Goal: Information Seeking & Learning: Learn about a topic

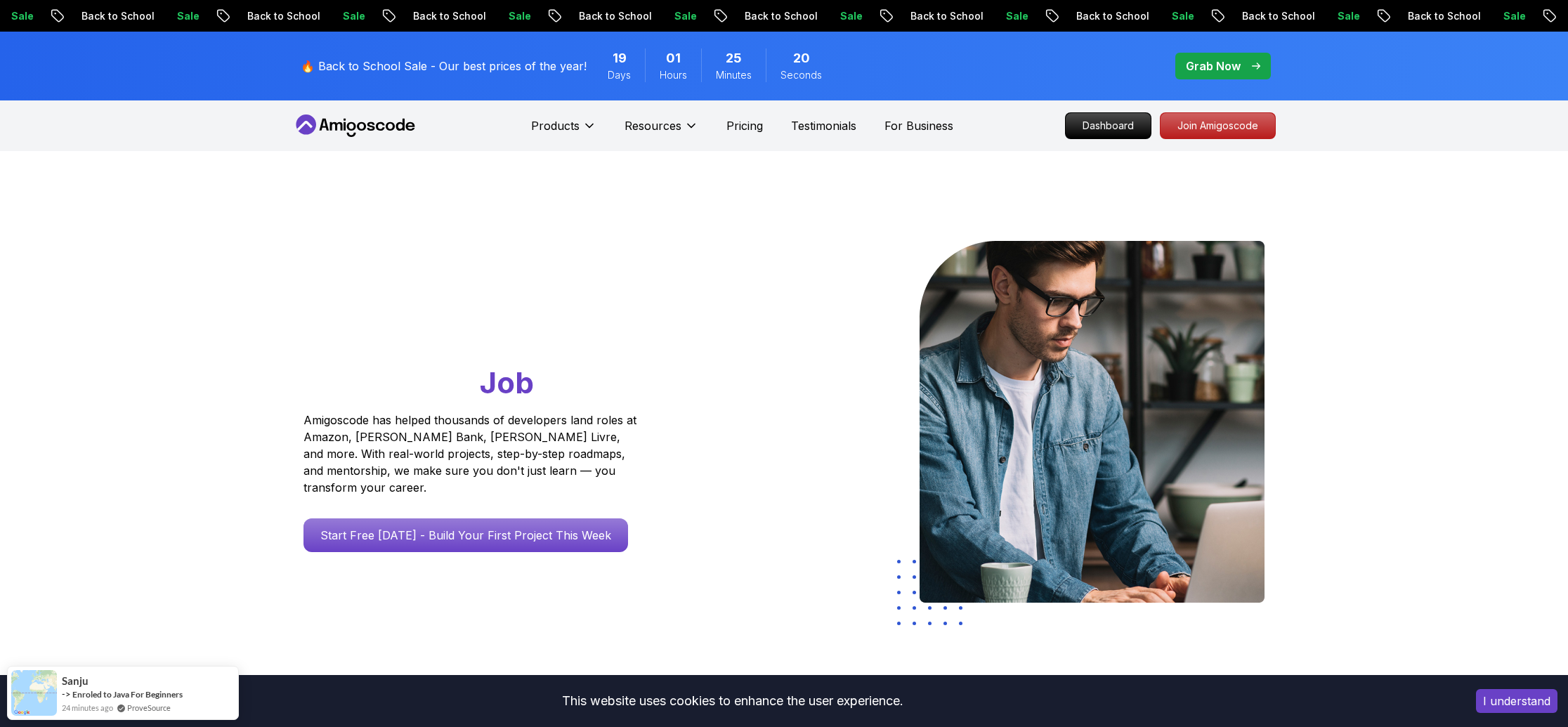
click at [788, 316] on div at bounding box center [1029, 424] width 492 height 366
click at [1101, 127] on p "Dashboard" at bounding box center [1107, 126] width 80 height 24
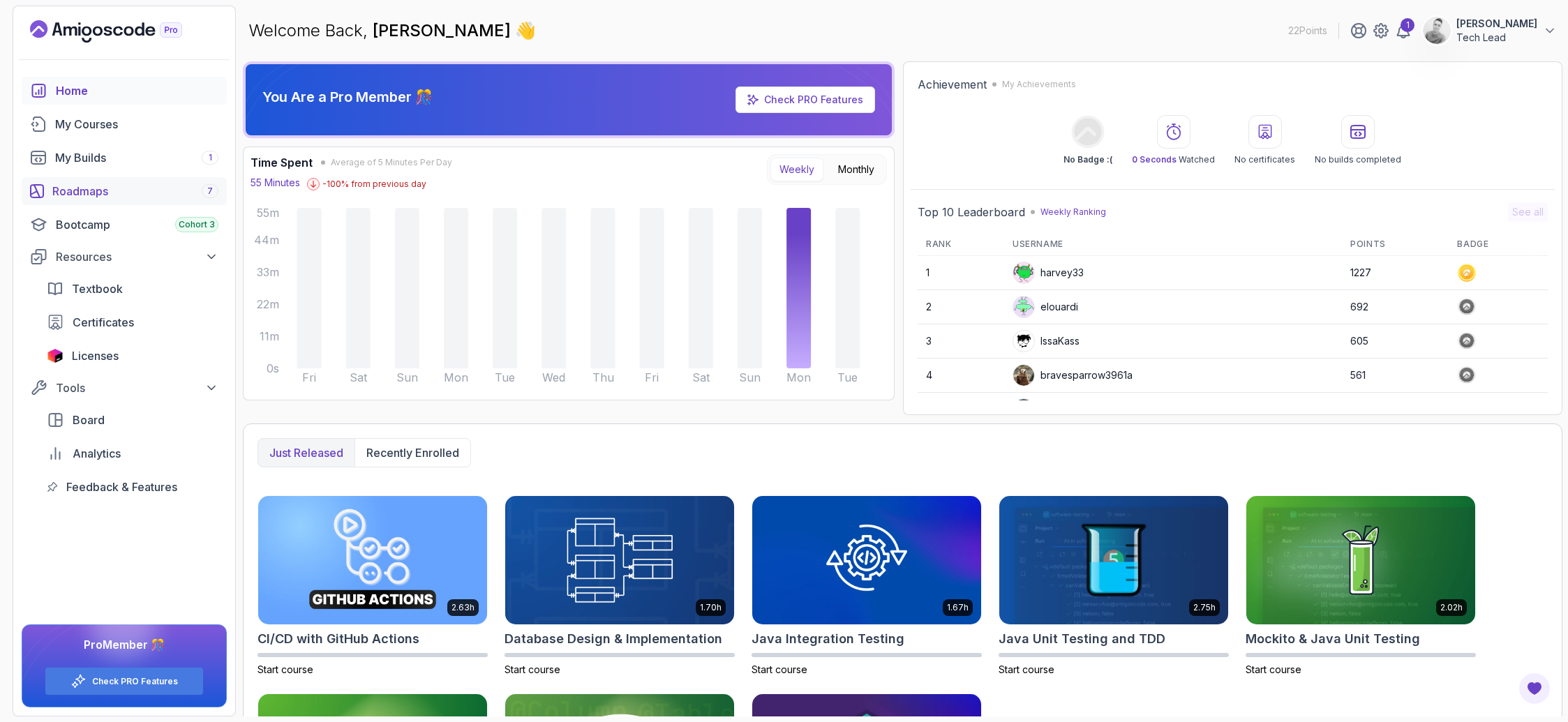
click at [92, 186] on div "Roadmaps 7" at bounding box center [135, 191] width 167 height 17
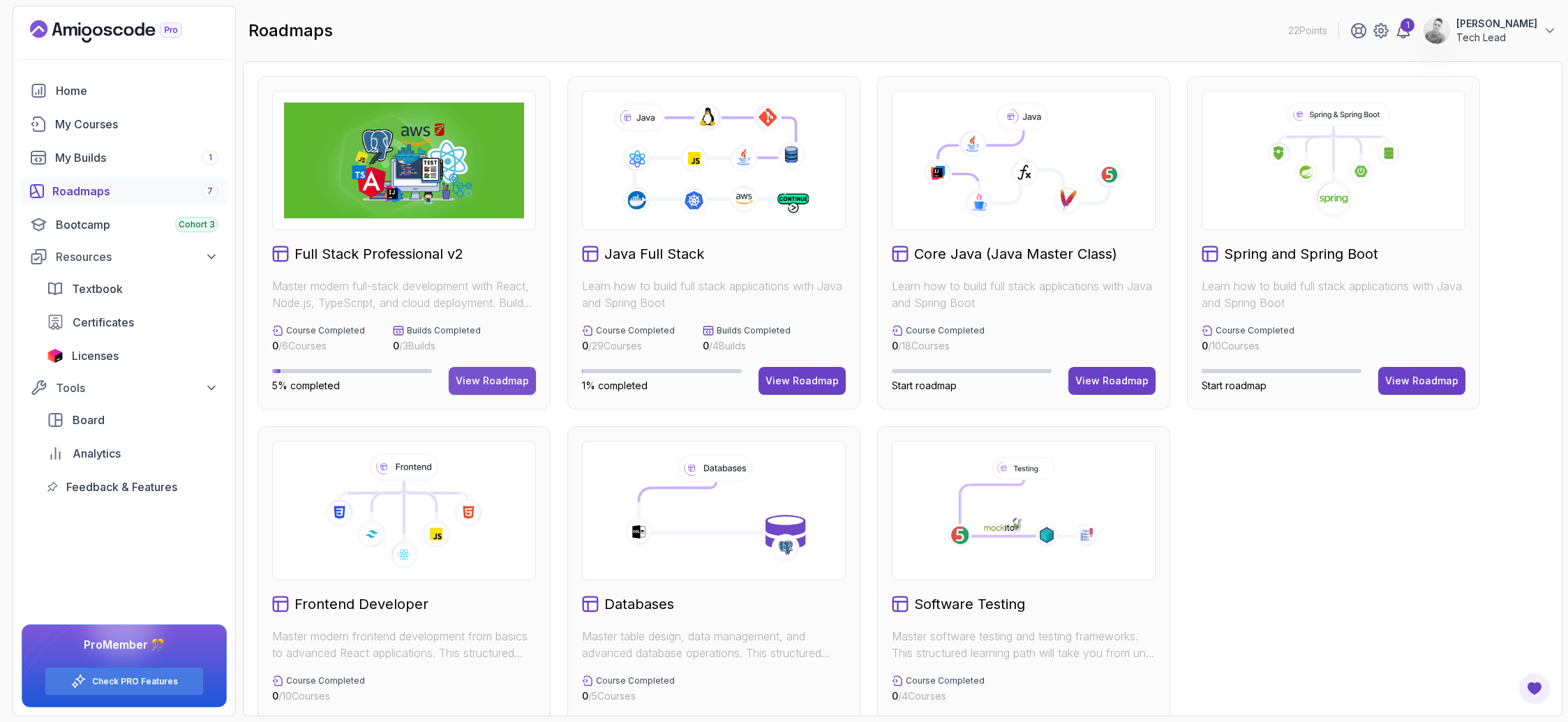
click at [497, 375] on div "View Roadmap" at bounding box center [492, 381] width 73 height 14
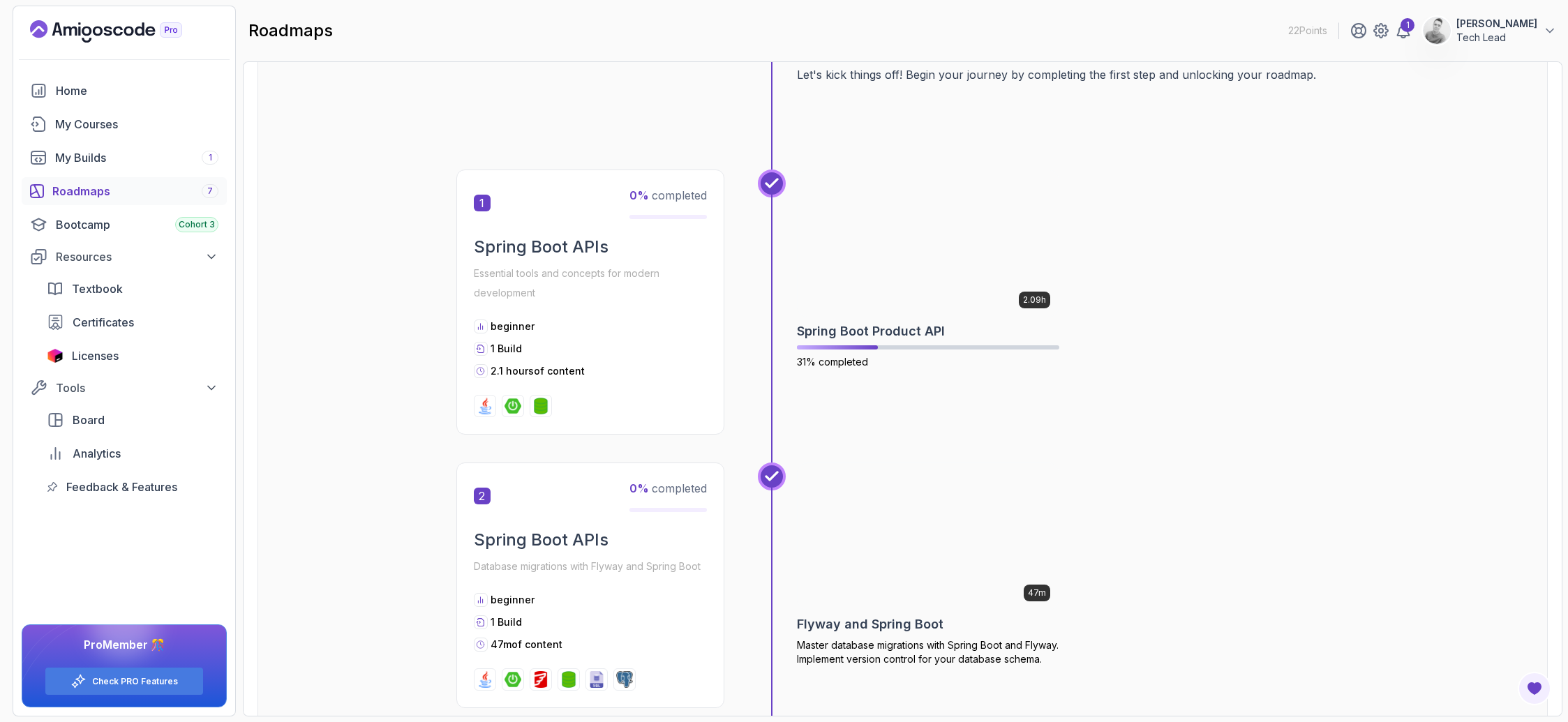
scroll to position [618, 0]
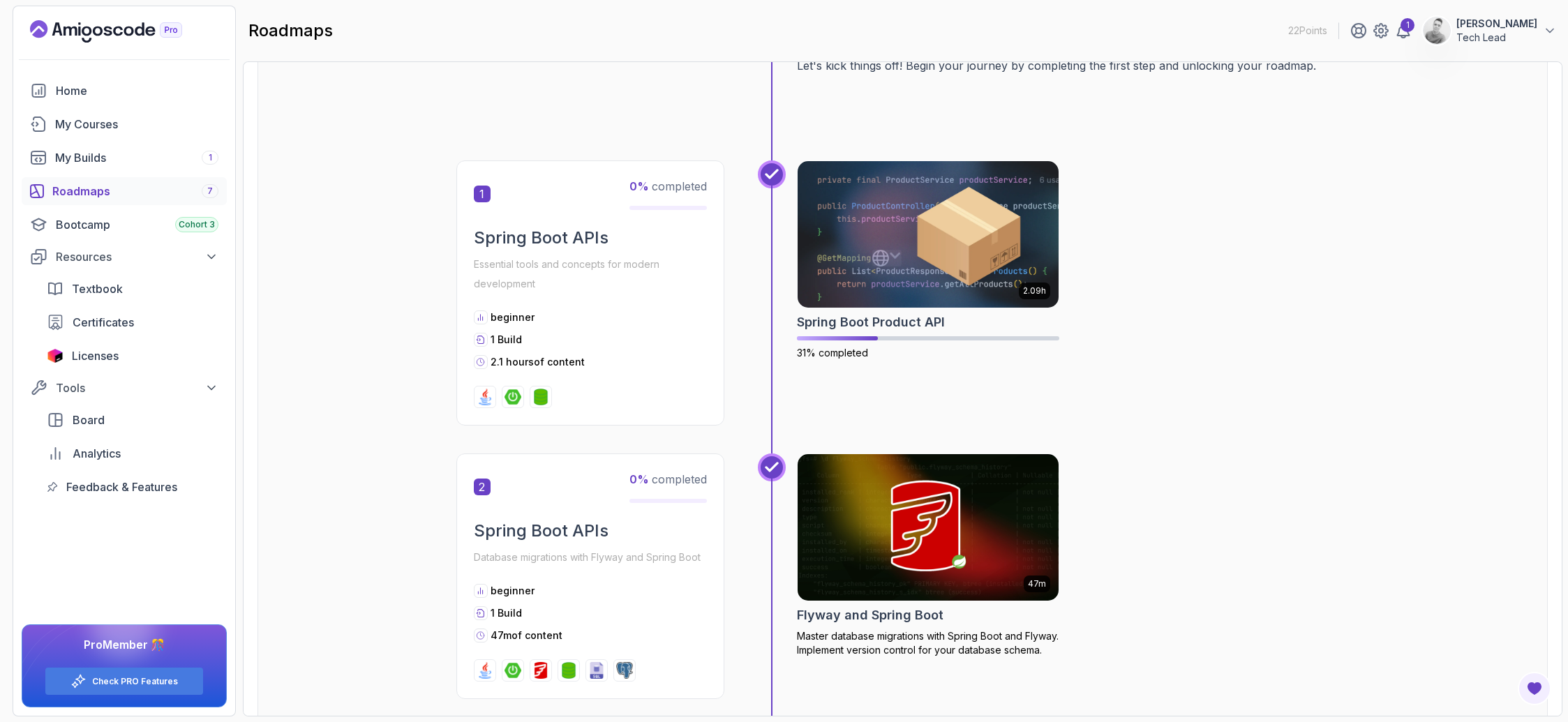
click at [670, 312] on div "beginner" at bounding box center [590, 317] width 234 height 14
click at [887, 272] on img at bounding box center [927, 234] width 274 height 154
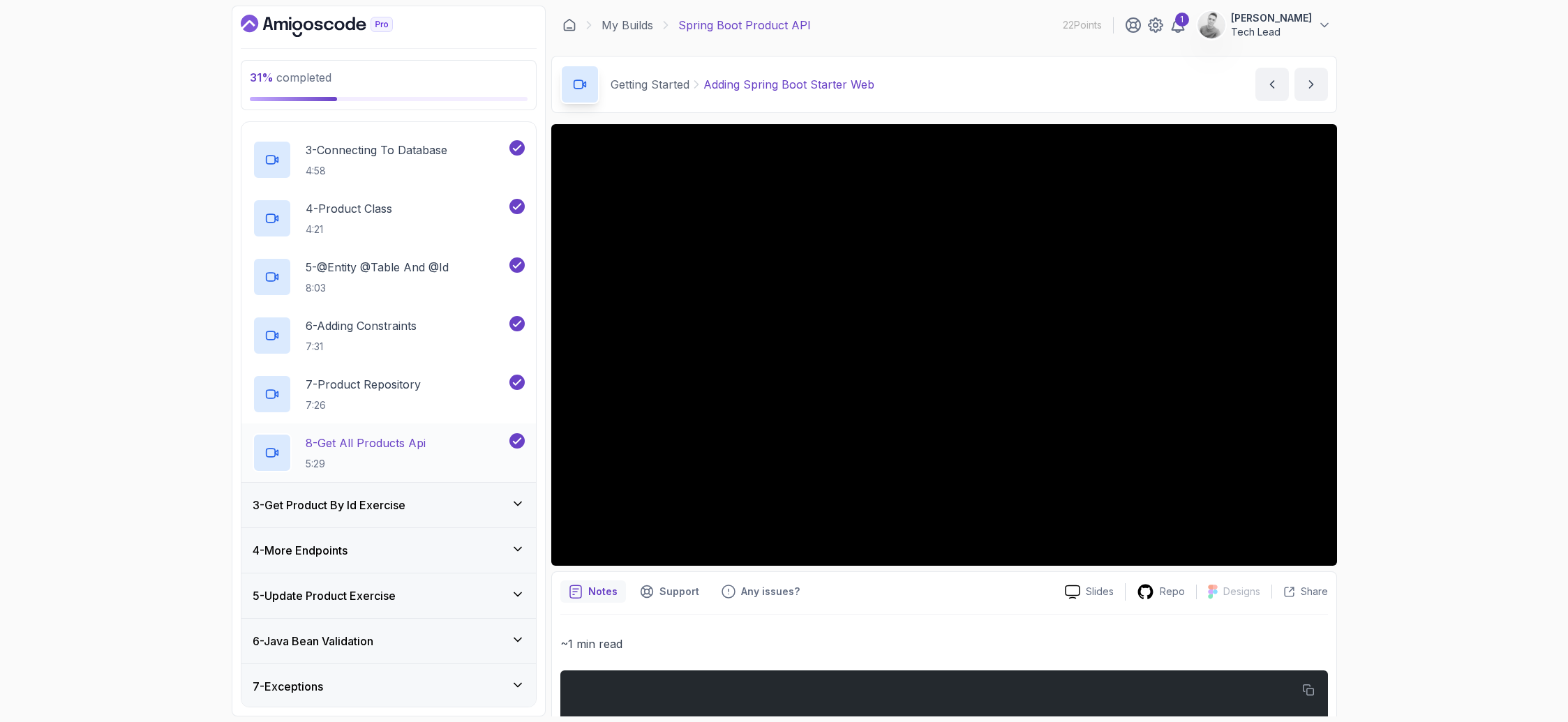
scroll to position [246, 0]
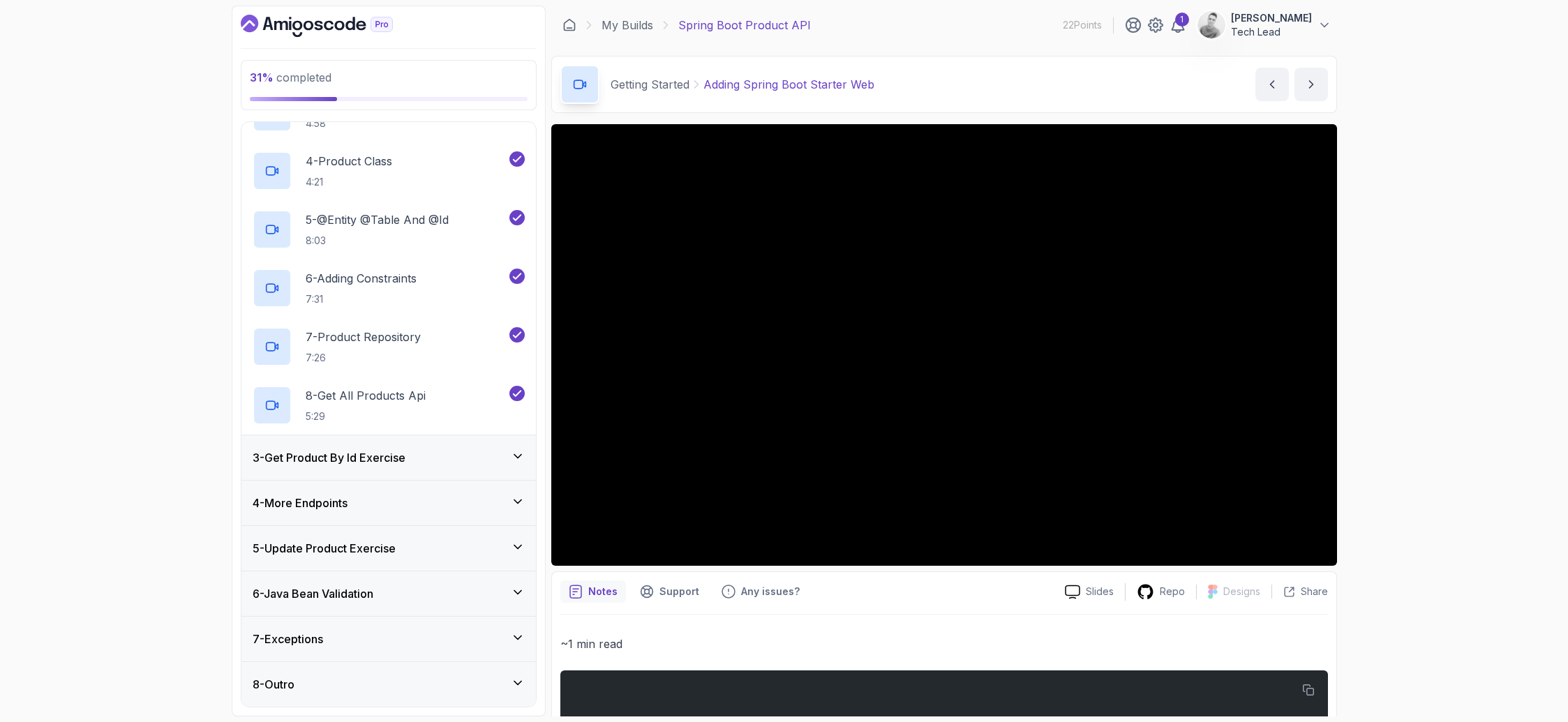
click at [521, 456] on icon at bounding box center [517, 456] width 14 height 14
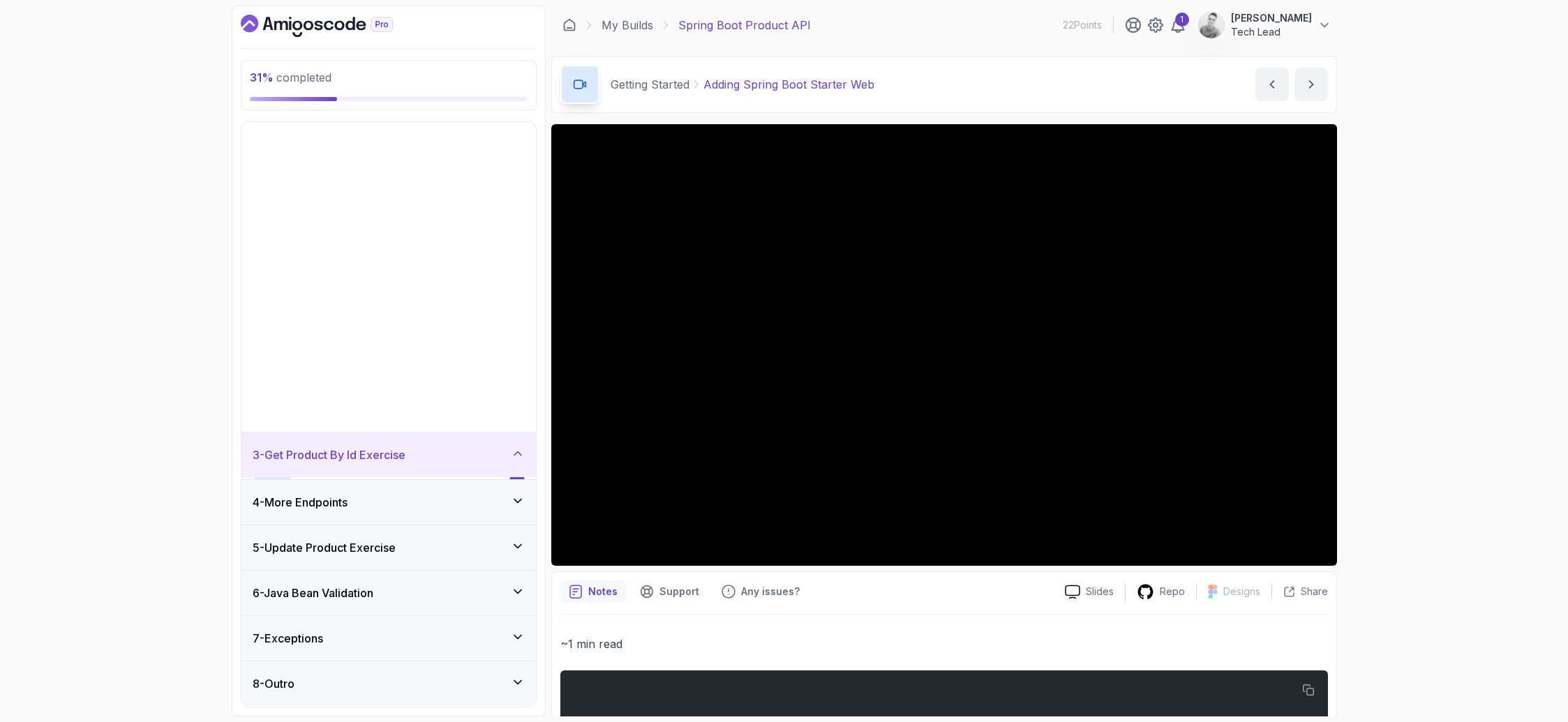
scroll to position [0, 0]
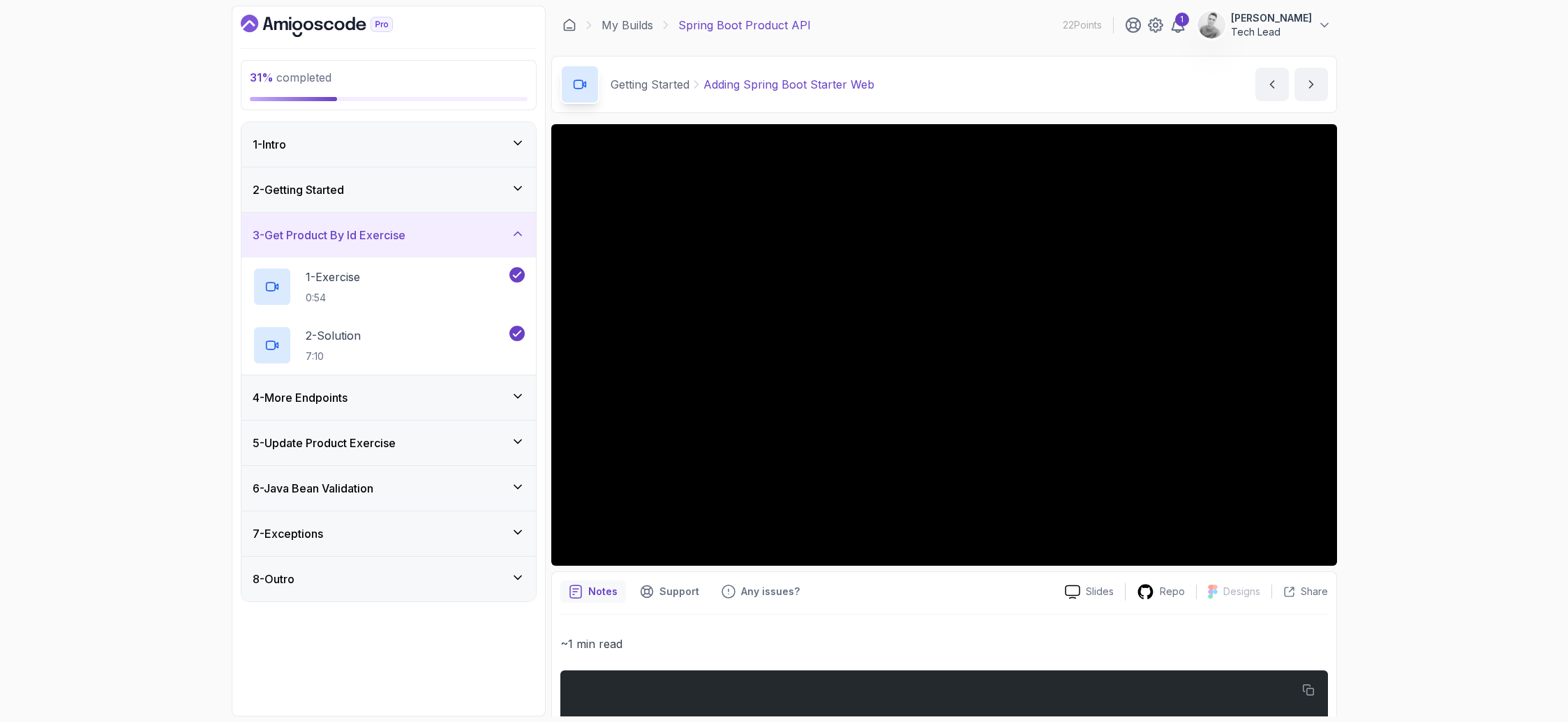
click at [497, 402] on div "4 - More Endpoints" at bounding box center [388, 397] width 272 height 17
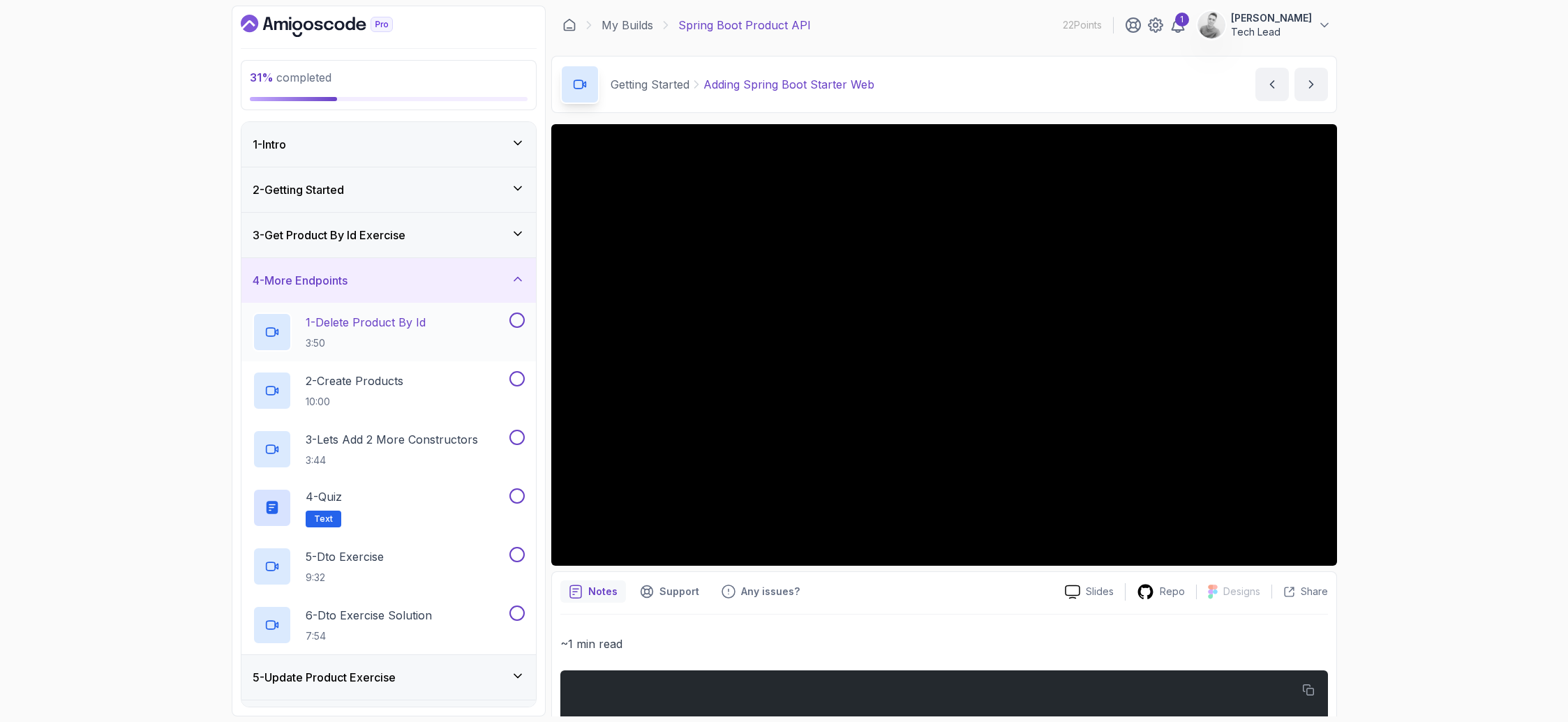
click at [396, 332] on h2 "1 - Delete Product By Id 3:50" at bounding box center [366, 332] width 120 height 36
